Goal: Task Accomplishment & Management: Complete application form

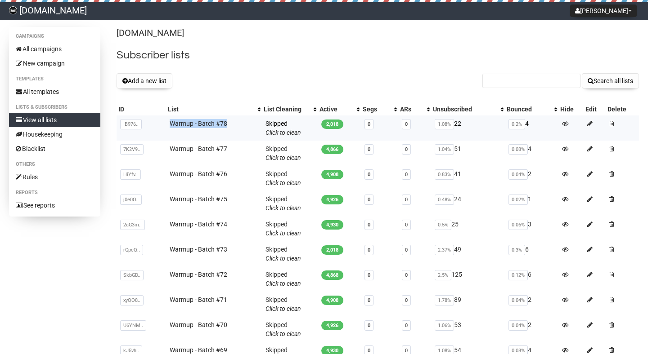
drag, startPoint x: 166, startPoint y: 124, endPoint x: 230, endPoint y: 125, distance: 64.3
click at [230, 125] on td "Warmup - Batch #78" at bounding box center [214, 128] width 96 height 25
copy link "Warmup - Batch #78"
click at [164, 86] on button "Add a new list" at bounding box center [144, 80] width 56 height 15
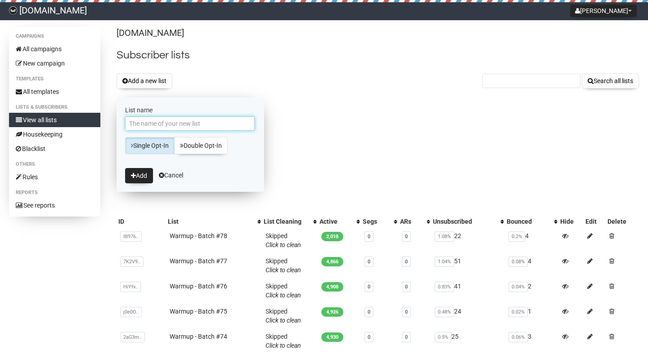
paste input "Warmup - Batch #78"
type input "Warmup - Batch #79"
click at [139, 175] on button "Add" at bounding box center [139, 175] width 28 height 15
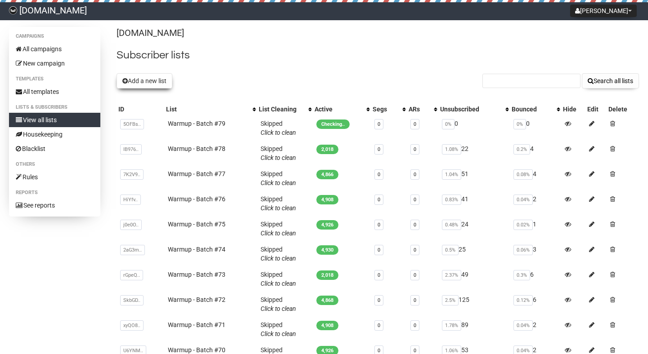
click at [166, 85] on button "Add a new list" at bounding box center [144, 80] width 56 height 15
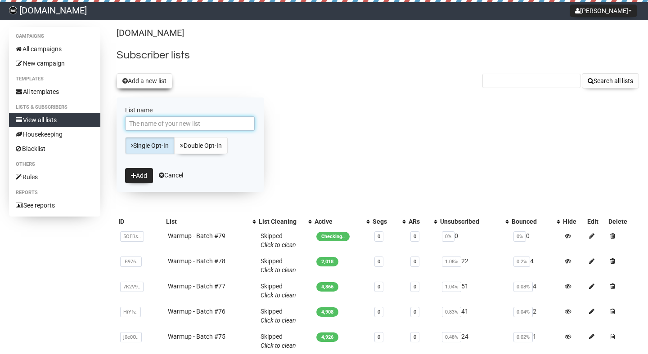
paste input "Warmup - Batch #78"
drag, startPoint x: 180, startPoint y: 126, endPoint x: 207, endPoint y: 126, distance: 27.0
click at [207, 126] on input "Warmup - Batch #78" at bounding box center [190, 123] width 130 height 14
type input "Warmup - Batch #80"
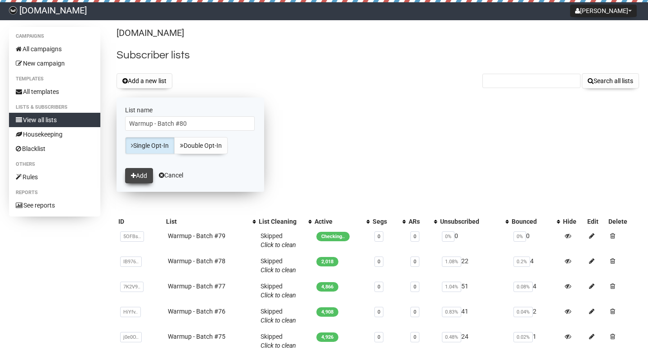
click at [144, 173] on button "Add" at bounding box center [139, 175] width 28 height 15
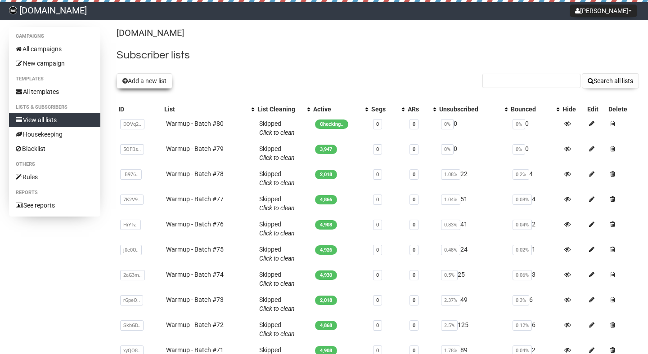
click at [151, 77] on button "Add a new list" at bounding box center [144, 80] width 56 height 15
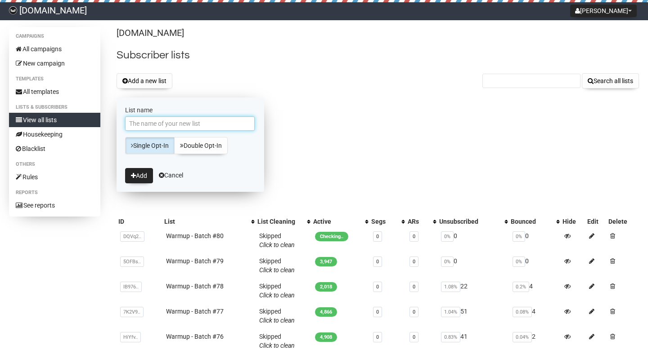
paste input "Warmup - Batch #78"
type input "Warmup - Batch #81"
click at [141, 174] on button "Add" at bounding box center [139, 175] width 28 height 15
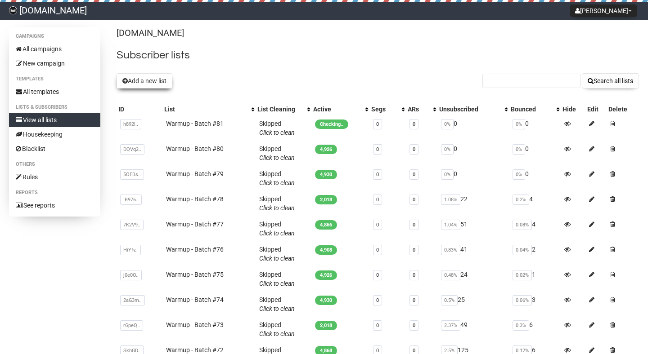
click at [163, 83] on button "Add a new list" at bounding box center [144, 80] width 56 height 15
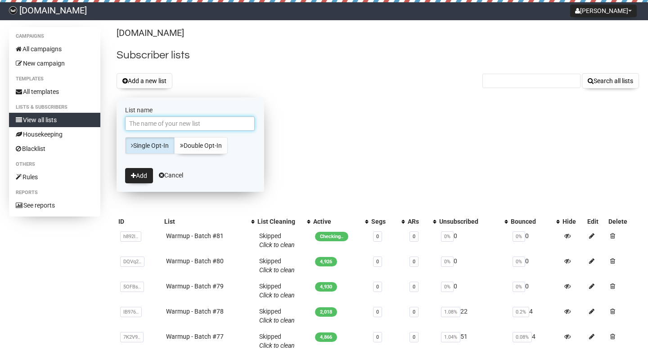
paste input "Warmup - Batch #81"
type input "Warmup - Batch #82"
click at [139, 175] on button "Add" at bounding box center [139, 175] width 28 height 15
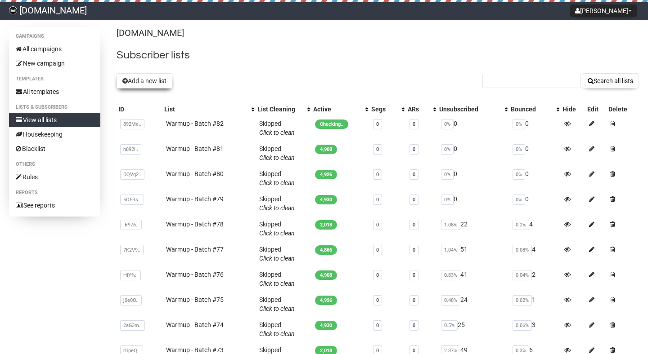
click at [140, 81] on button "Add a new list" at bounding box center [144, 80] width 56 height 15
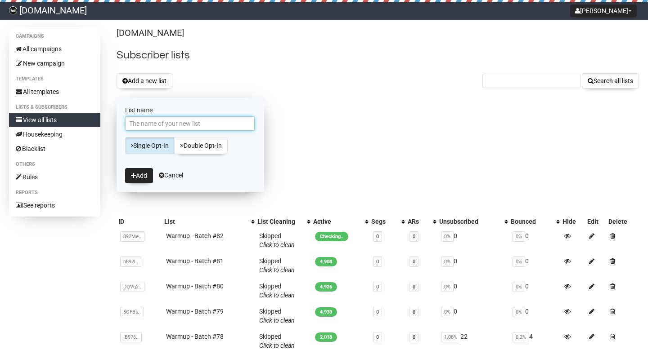
paste input "Warmup - Batch #81"
type input "Warmup - Batch #83"
click at [138, 172] on button "Add" at bounding box center [139, 175] width 28 height 15
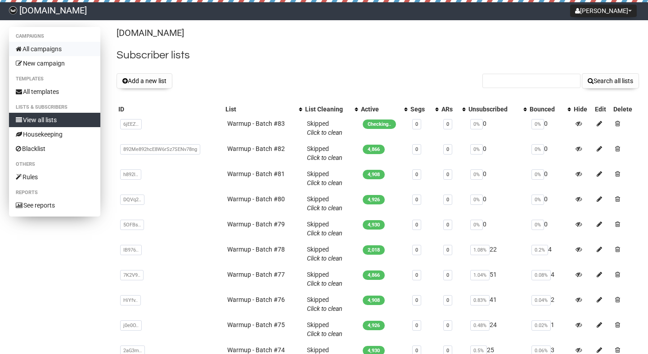
click at [60, 46] on link "All campaigns" at bounding box center [54, 49] width 91 height 14
